Goal: Find specific page/section: Find specific page/section

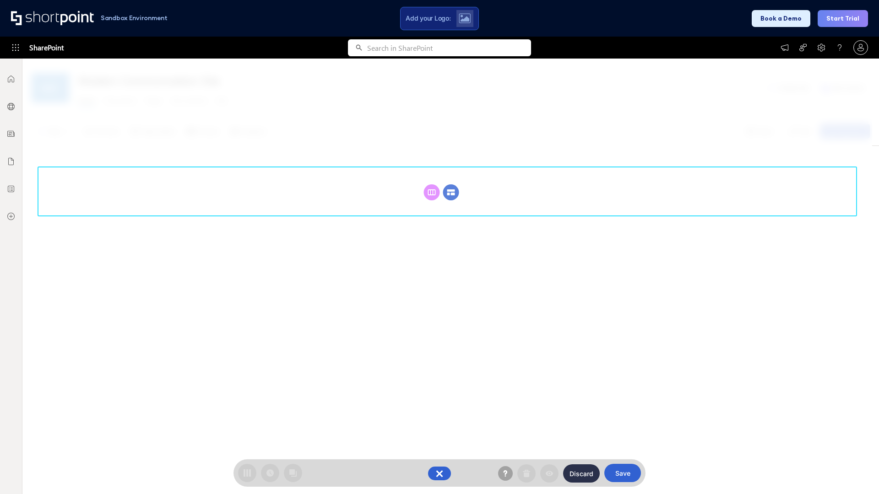
scroll to position [126, 0]
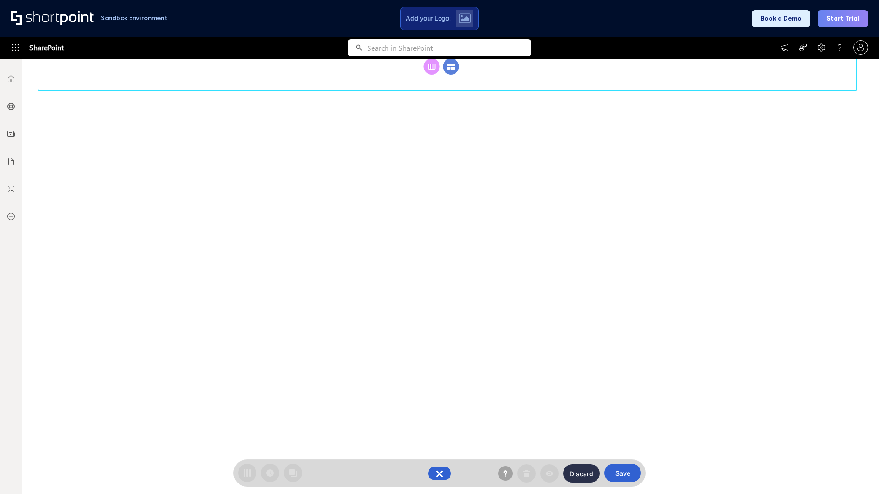
click at [451, 75] on circle at bounding box center [451, 67] width 16 height 16
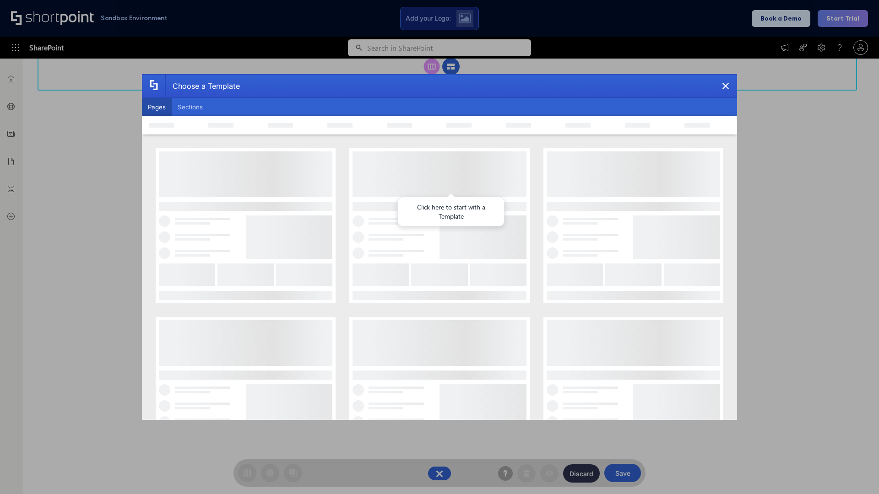
scroll to position [0, 0]
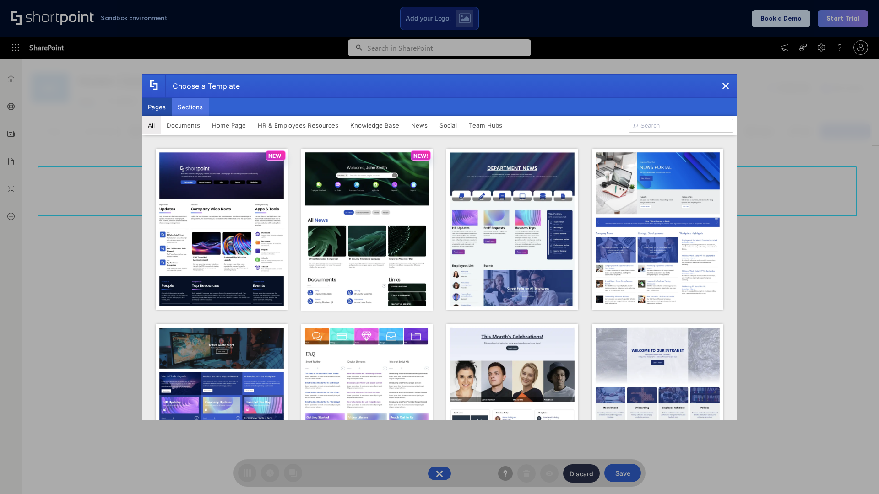
click at [190, 107] on button "Sections" at bounding box center [190, 107] width 37 height 18
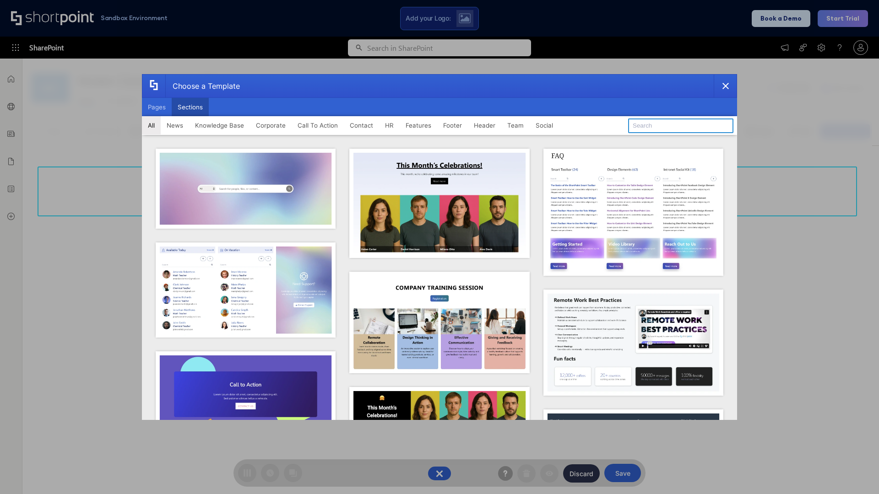
type input "Social"
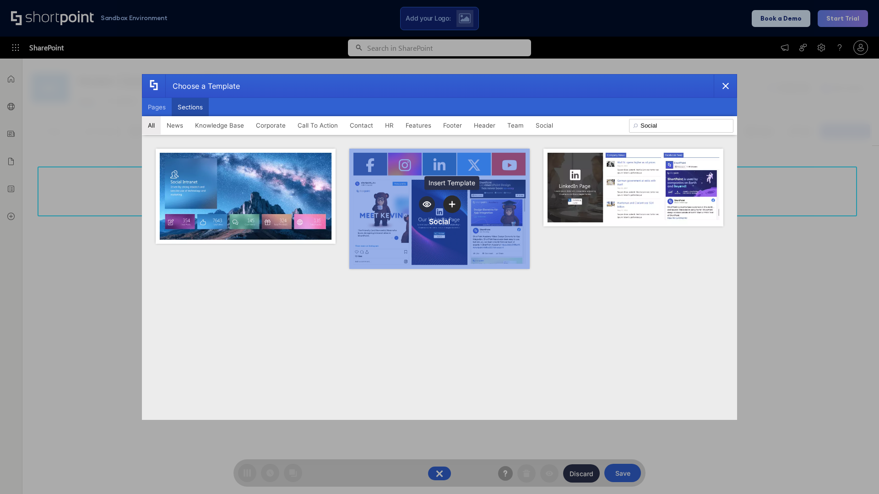
click at [452, 204] on icon "template selector" at bounding box center [451, 204] width 6 height 6
